Goal: Check status: Check status

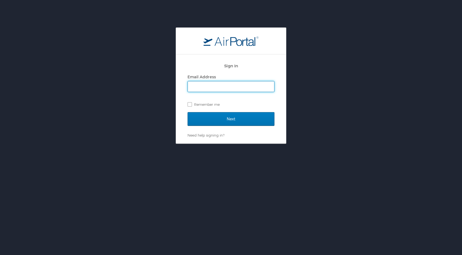
type input "[EMAIL_ADDRESS][DOMAIN_NAME]"
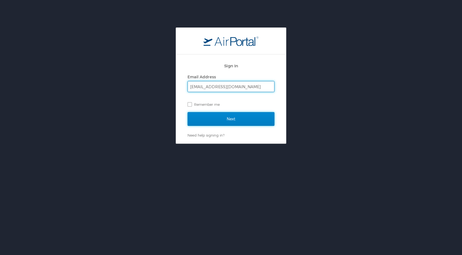
click at [222, 121] on input "Next" at bounding box center [231, 119] width 87 height 14
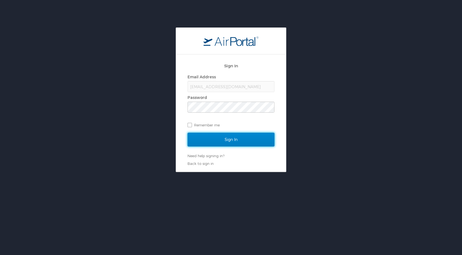
click at [233, 141] on input "Sign In" at bounding box center [231, 140] width 87 height 14
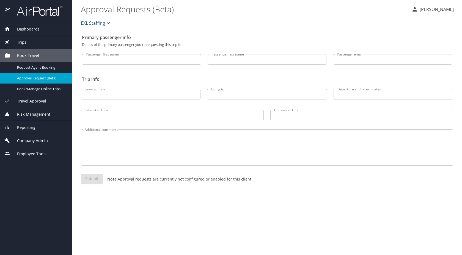
click at [27, 40] on div "Trips" at bounding box center [35, 42] width 63 height 6
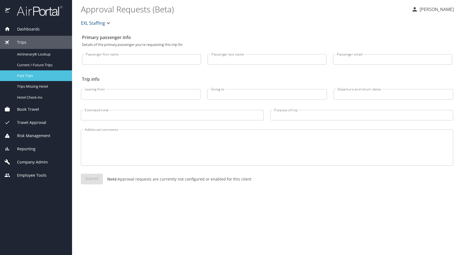
click at [32, 73] on span "Past Trips" at bounding box center [41, 75] width 48 height 5
